Goal: Transaction & Acquisition: Purchase product/service

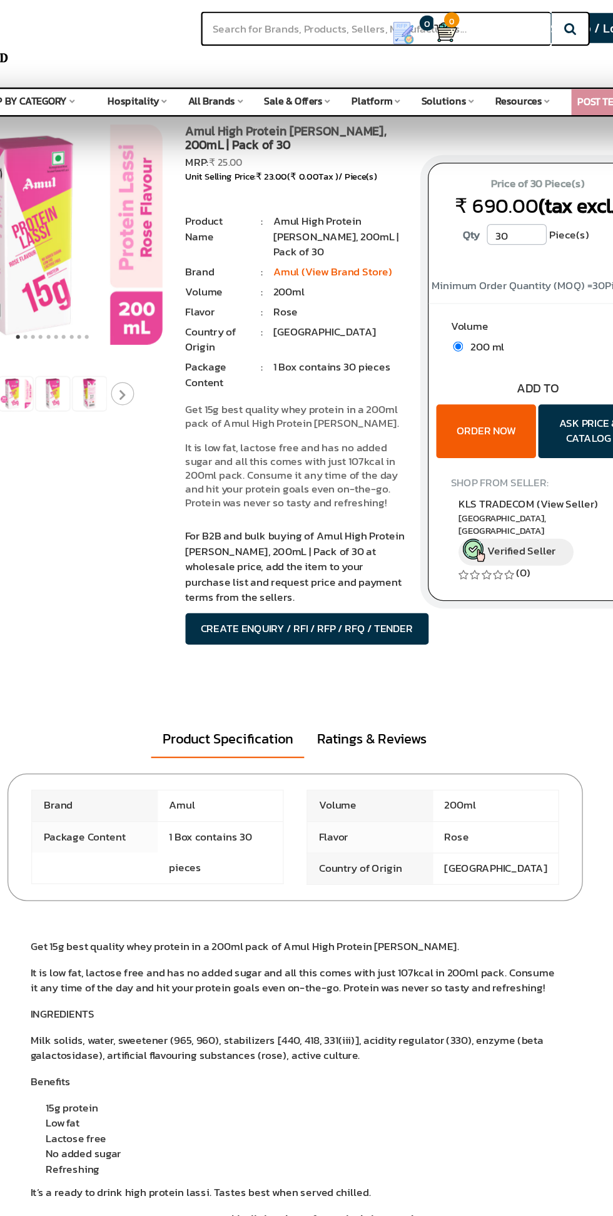
click at [471, 350] on button "ORDER NOW" at bounding box center [462, 352] width 81 height 44
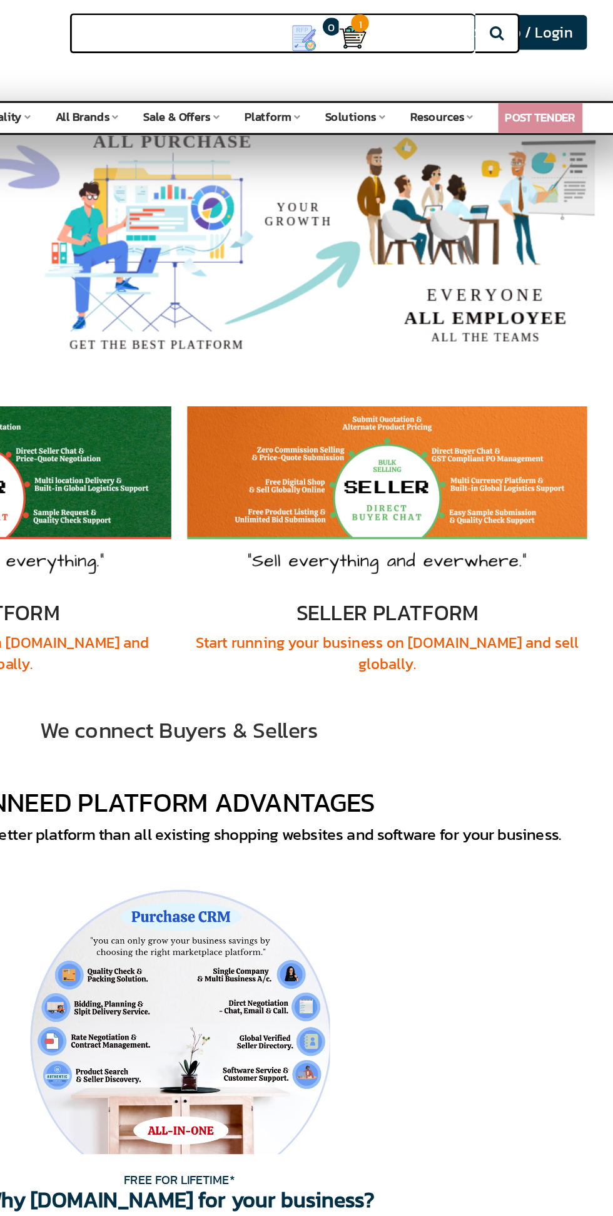
click at [446, 25] on input "text" at bounding box center [372, 23] width 285 height 28
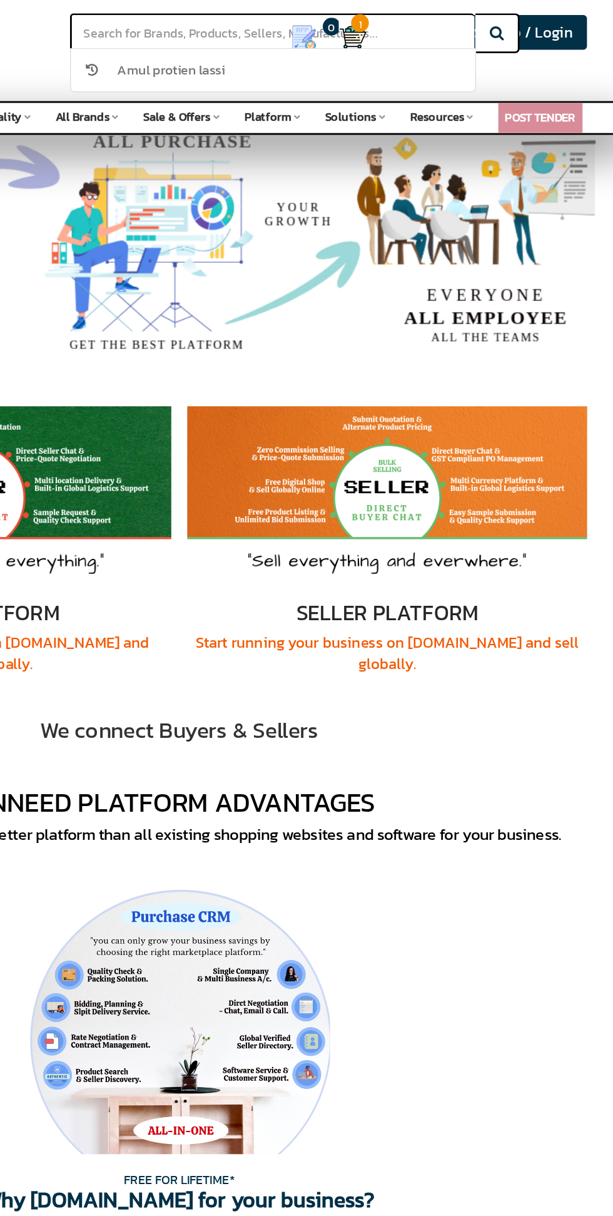
click at [295, 46] on span "Amul protien lassi" at bounding box center [301, 49] width 76 height 14
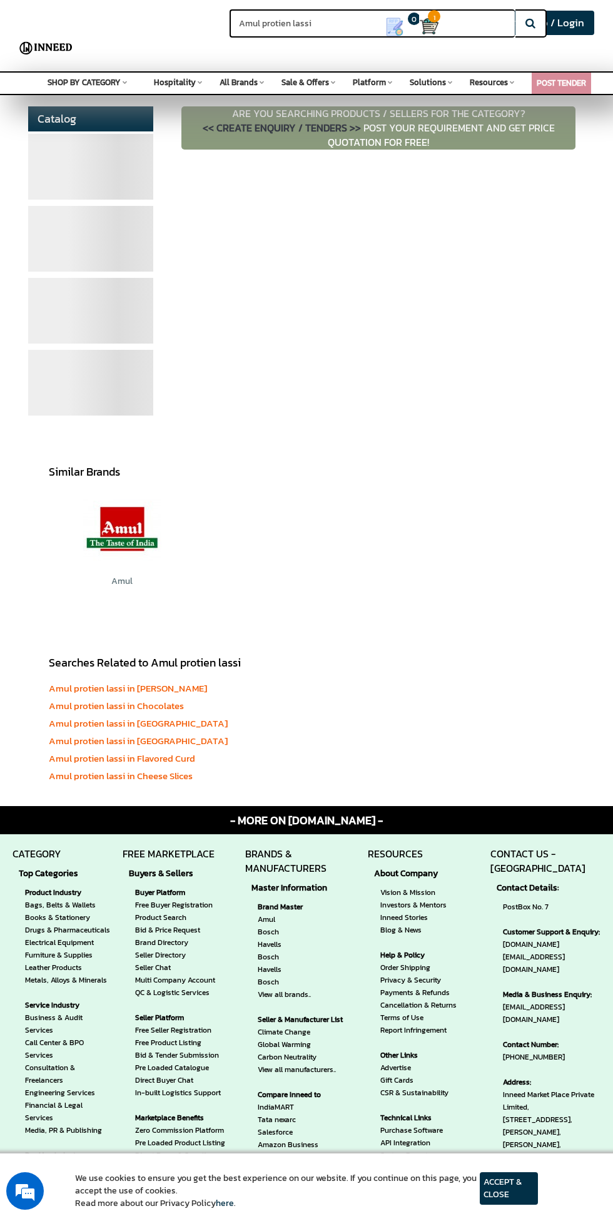
click at [113, 534] on img at bounding box center [122, 530] width 78 height 78
